Goal: Transaction & Acquisition: Purchase product/service

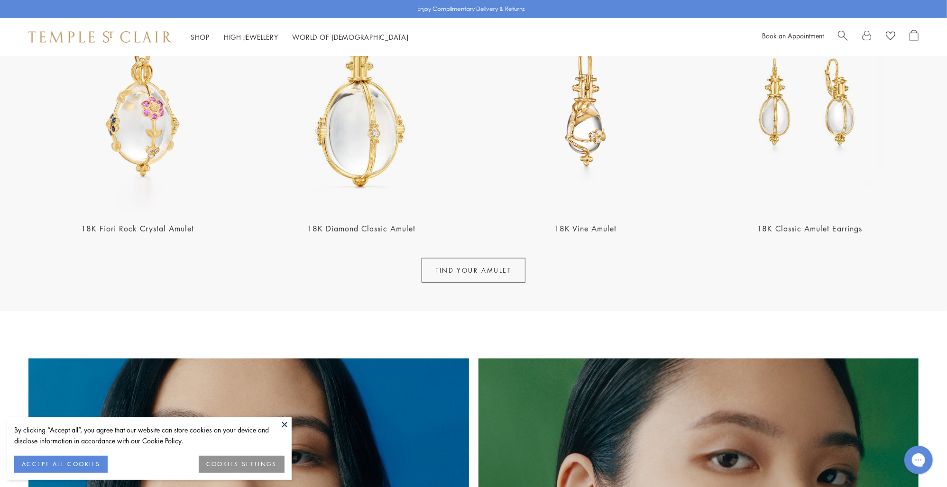
scroll to position [455, 0]
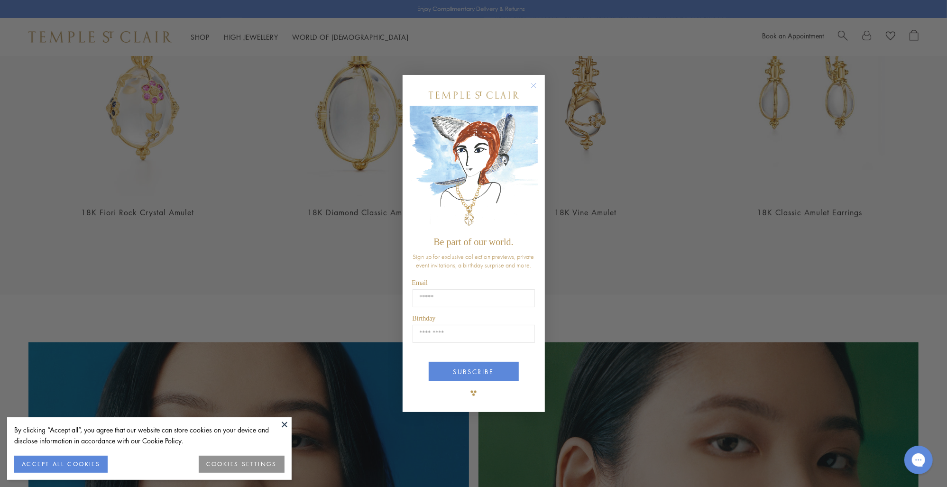
drag, startPoint x: 547, startPoint y: 61, endPoint x: 536, endPoint y: 73, distance: 15.8
click at [544, 63] on div "Close dialog Be part of our world. Sign up for exclusive collection previews, p…" at bounding box center [473, 243] width 947 height 487
drag, startPoint x: 532, startPoint y: 82, endPoint x: 537, endPoint y: 95, distance: 13.6
click at [533, 83] on circle "Close dialog" at bounding box center [533, 85] width 11 height 11
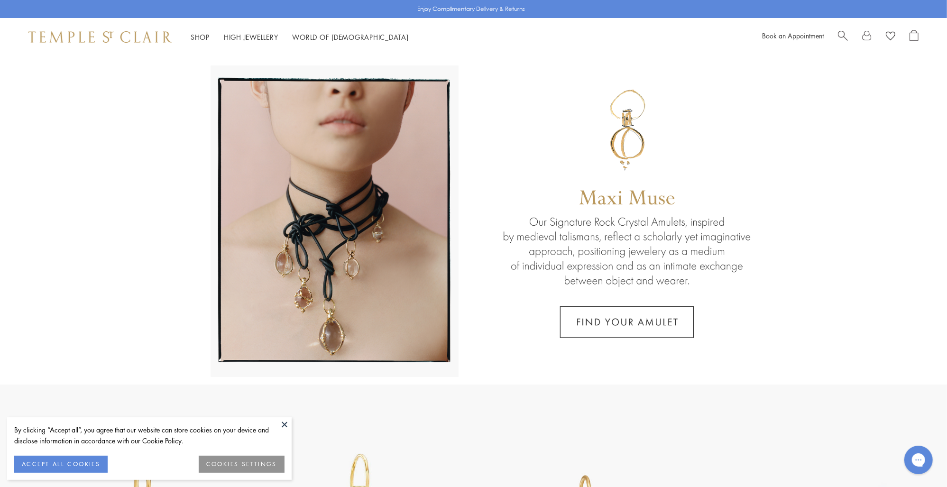
scroll to position [0, 0]
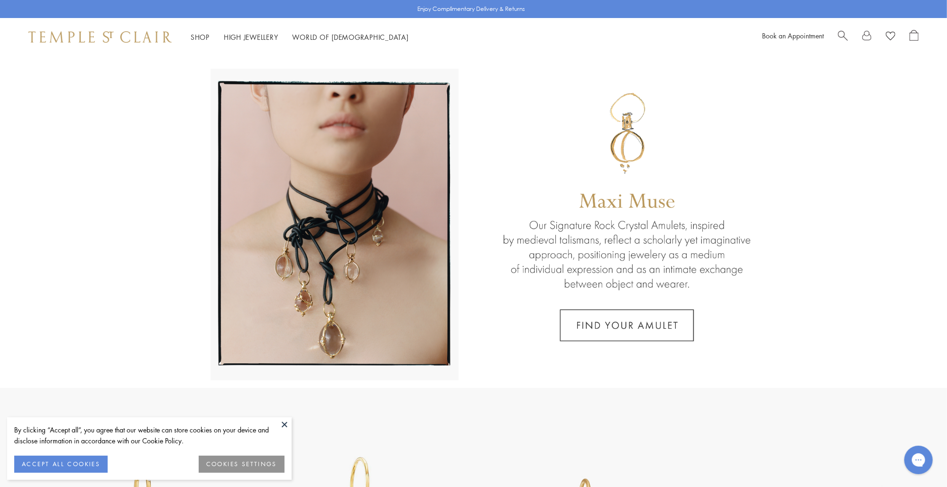
click at [632, 323] on link at bounding box center [473, 222] width 947 height 332
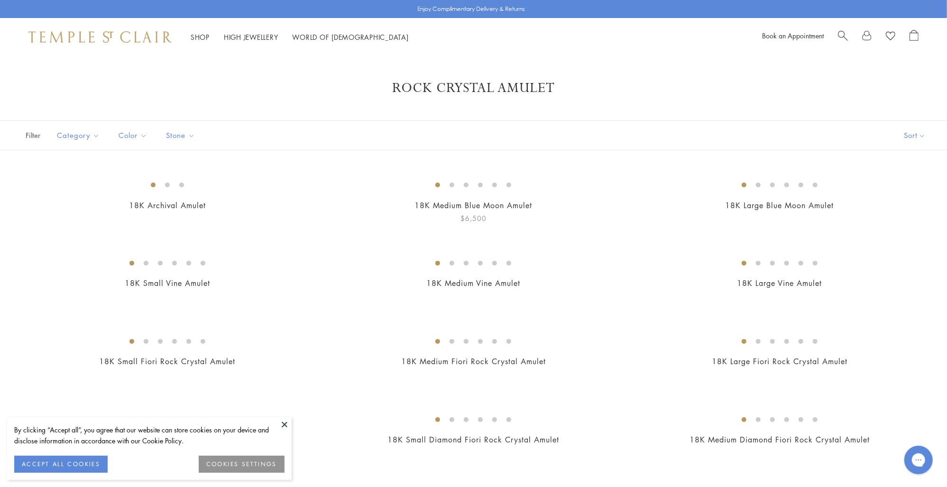
scroll to position [76, 0]
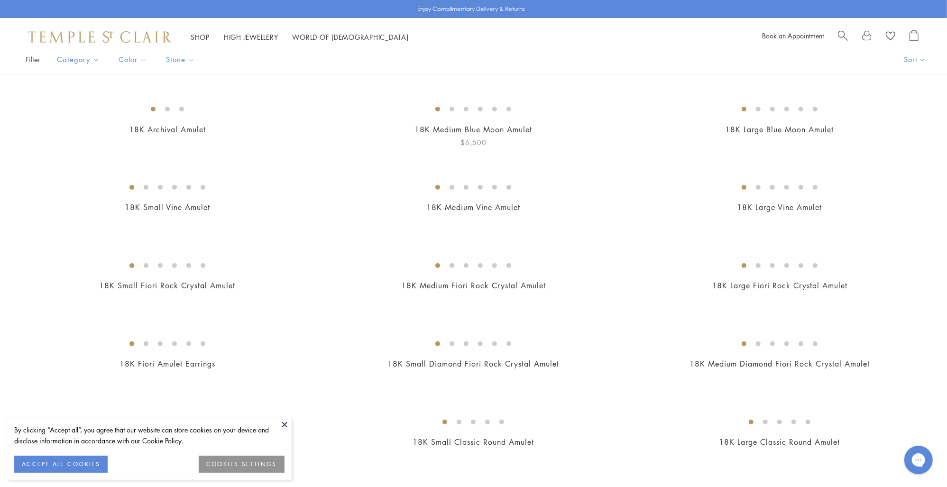
click at [0, 0] on img at bounding box center [0, 0] width 0 height 0
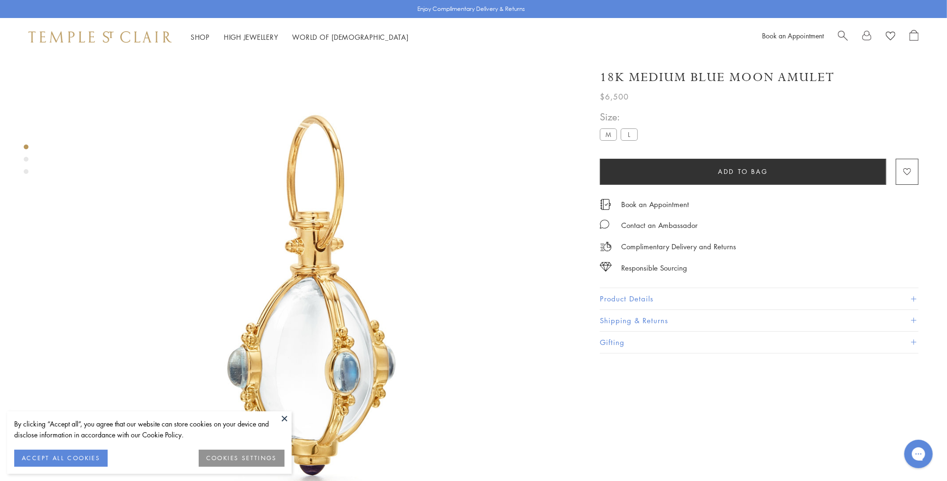
scroll to position [55, 0]
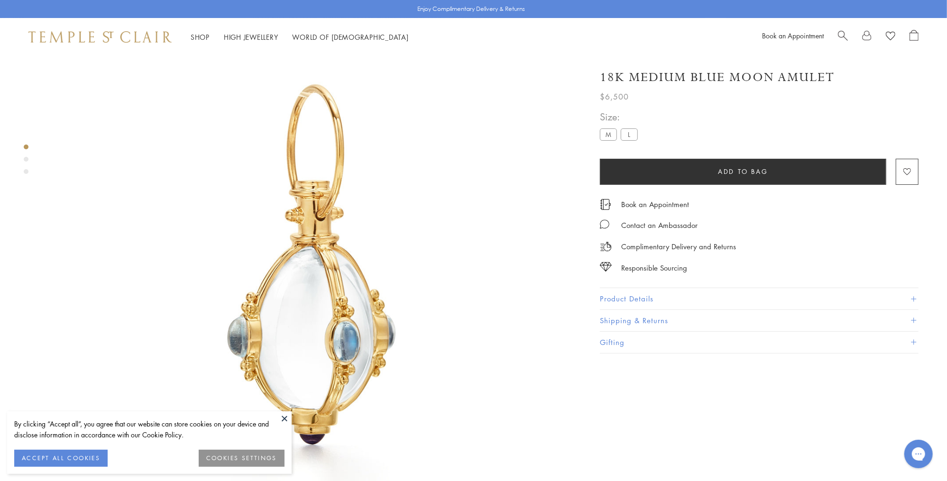
click at [283, 419] on button at bounding box center [284, 419] width 14 height 14
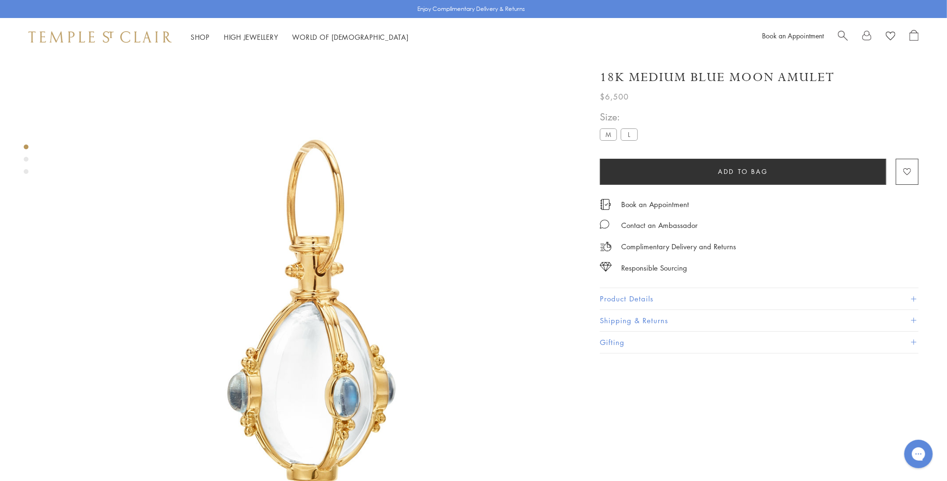
scroll to position [38, 0]
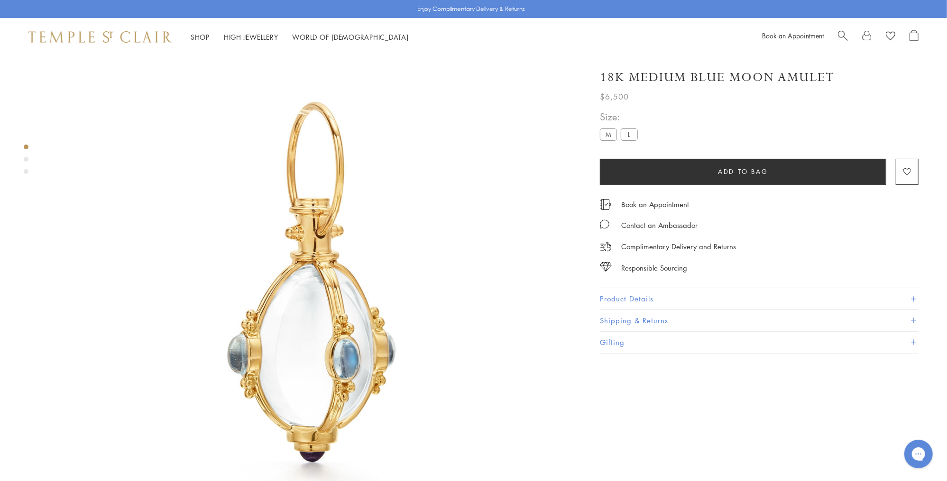
click at [630, 297] on button "Product Details" at bounding box center [759, 298] width 319 height 21
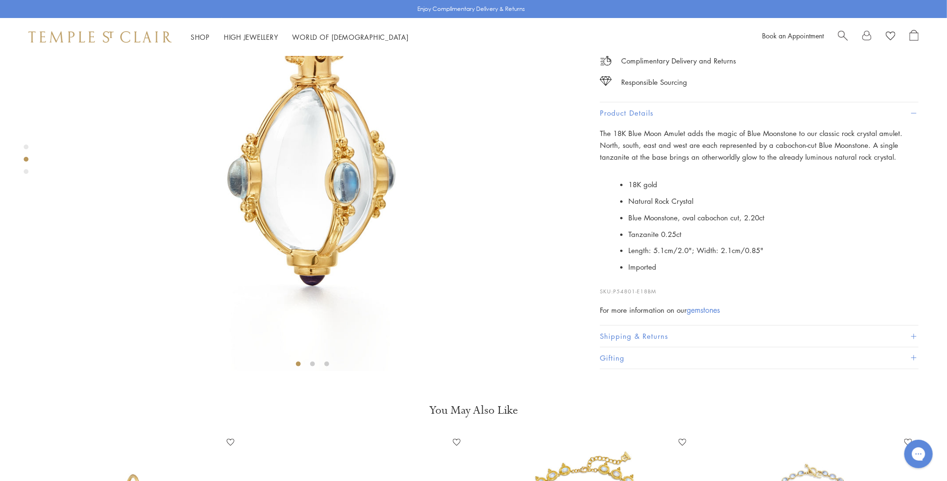
scroll to position [0, 0]
